Goal: Find contact information: Find contact information

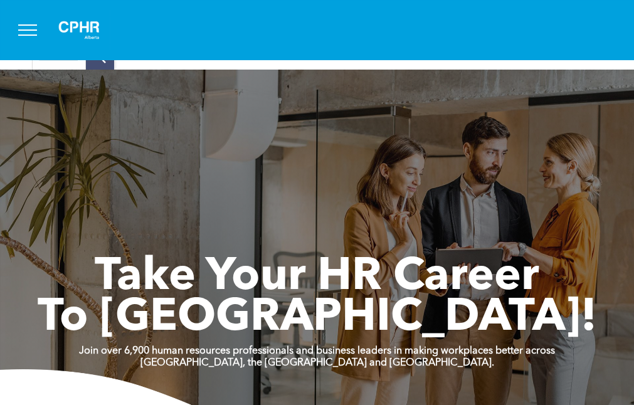
click at [0, 0] on div "Team" at bounding box center [0, 0] width 0 height 0
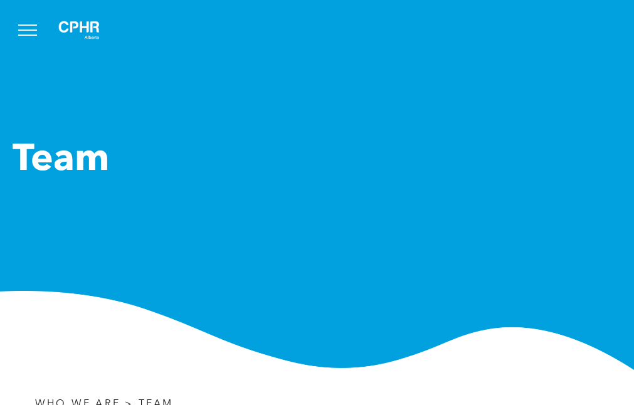
click at [509, 310] on img at bounding box center [317, 330] width 634 height 79
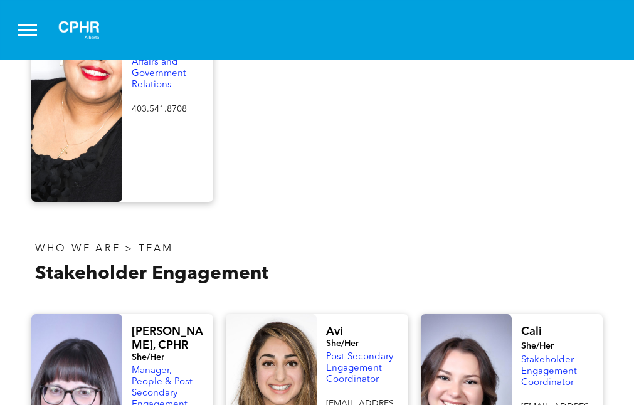
scroll to position [1066, 0]
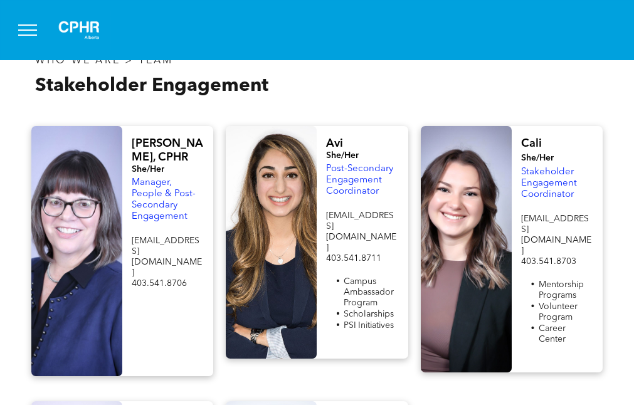
click at [168, 138] on span "[PERSON_NAME], CPHR" at bounding box center [167, 150] width 71 height 25
click at [169, 137] on h4 "[PERSON_NAME], CPHR" at bounding box center [168, 151] width 72 height 28
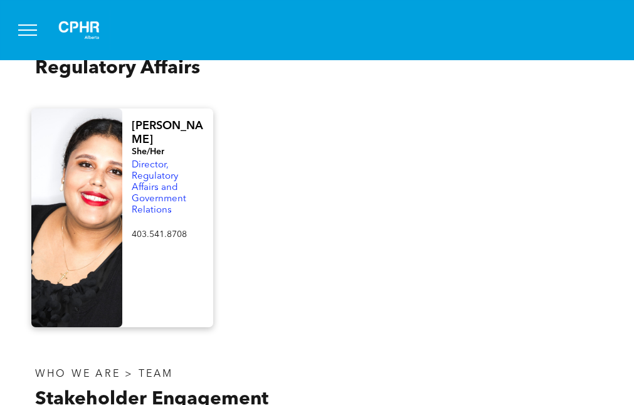
drag, startPoint x: 532, startPoint y: 270, endPoint x: 528, endPoint y: 258, distance: 12.1
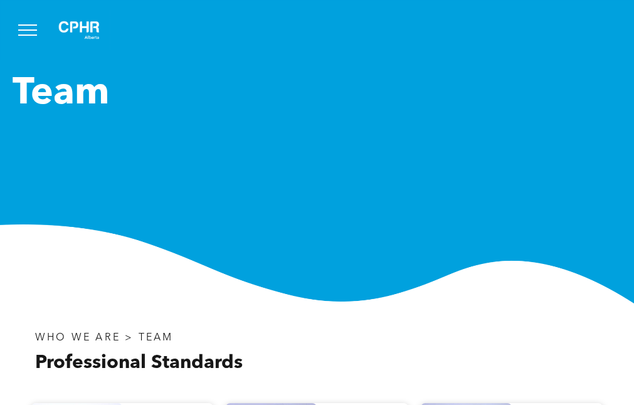
scroll to position [0, 0]
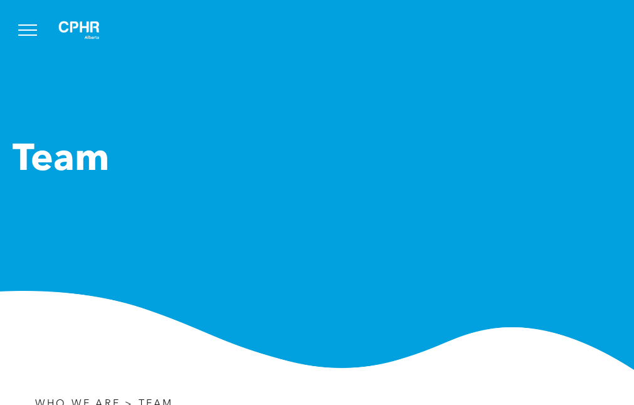
click at [0, 0] on div "Team" at bounding box center [0, 0] width 0 height 0
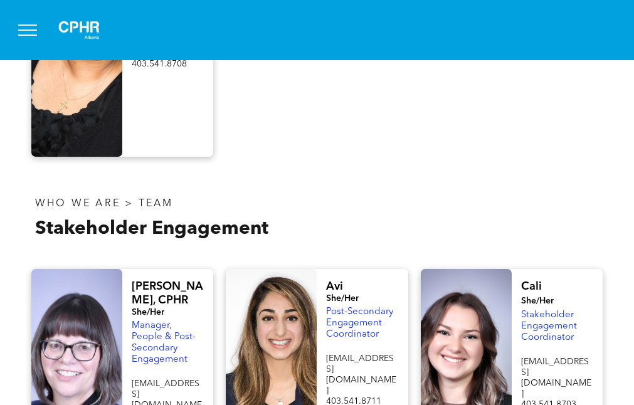
scroll to position [901, 0]
